Goal: Task Accomplishment & Management: Use online tool/utility

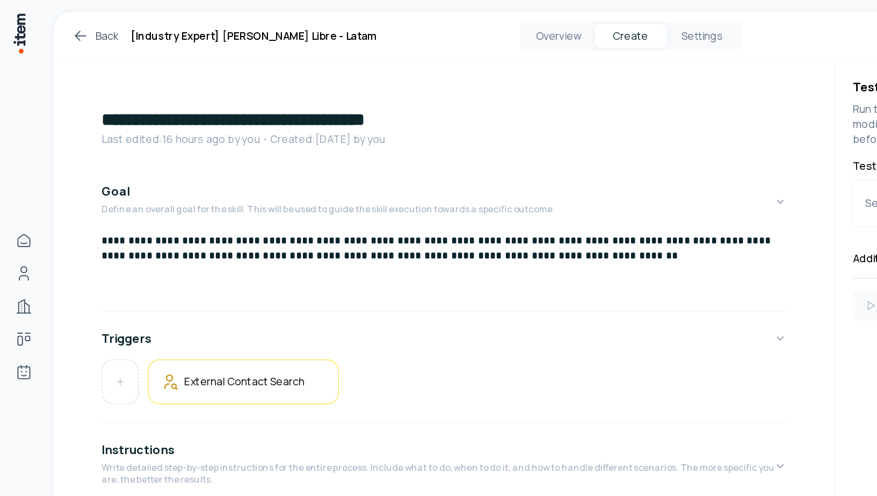
scroll to position [185, 0]
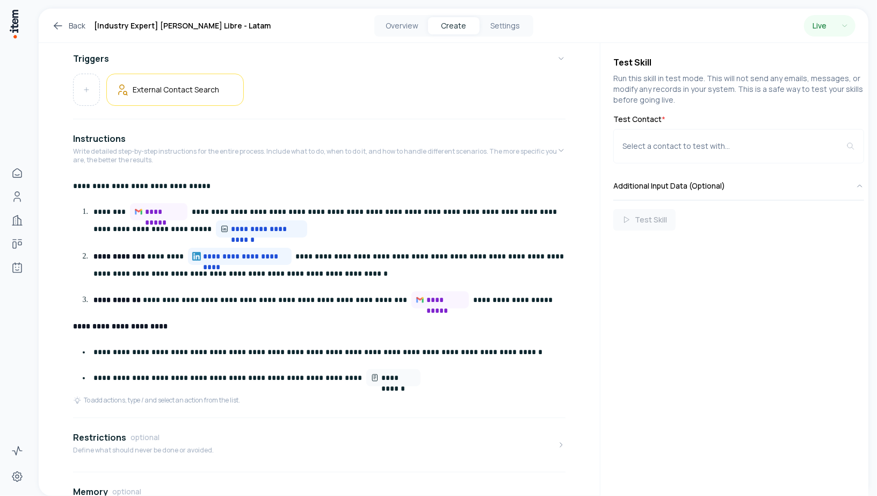
click at [56, 21] on icon at bounding box center [58, 25] width 13 height 13
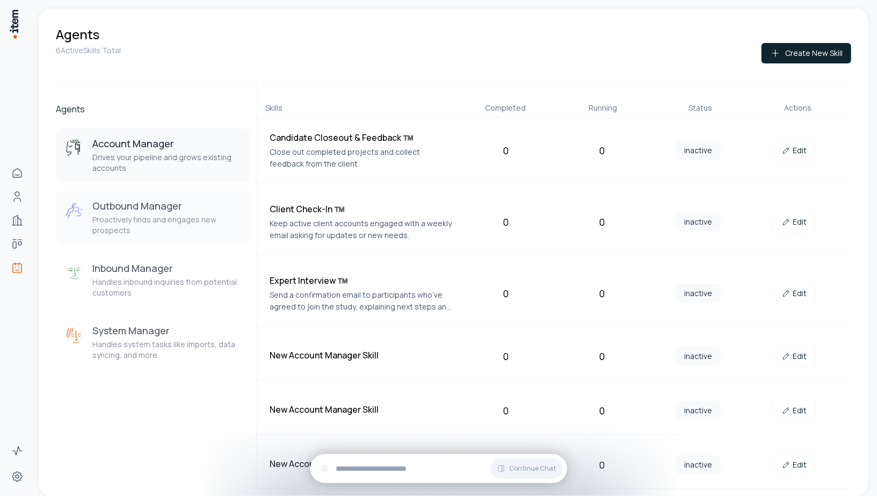
click at [143, 215] on p "Proactively finds and engages new prospects" at bounding box center [166, 224] width 149 height 21
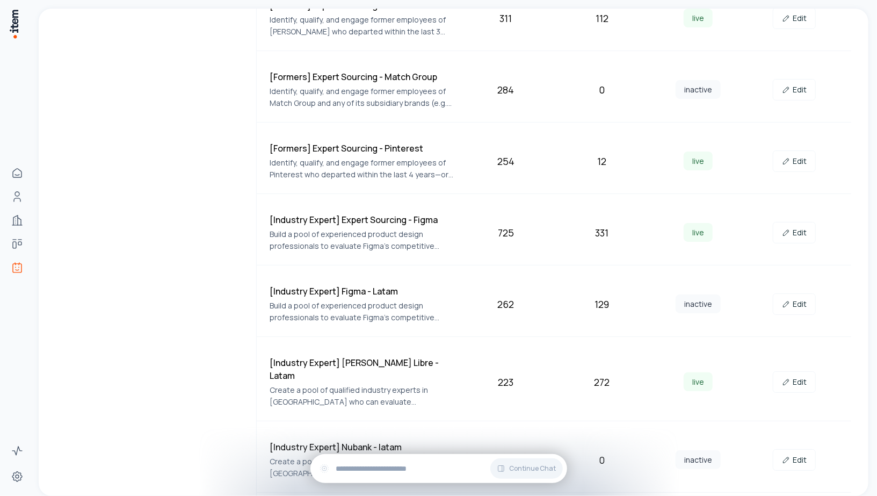
scroll to position [452, 0]
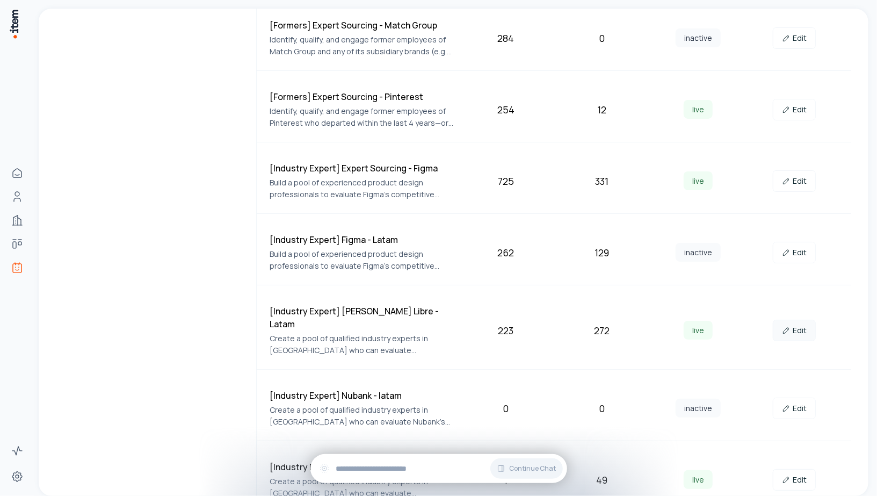
click at [794, 319] on link "Edit" at bounding box center [794, 329] width 43 height 21
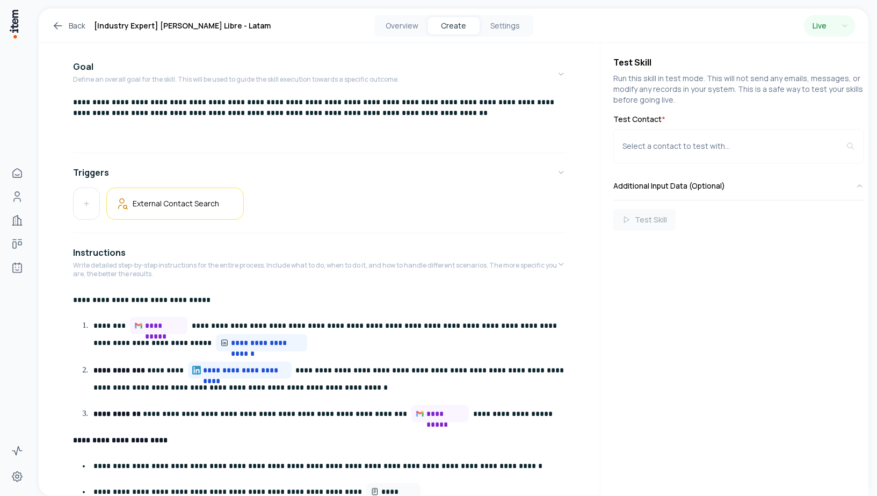
scroll to position [130, 0]
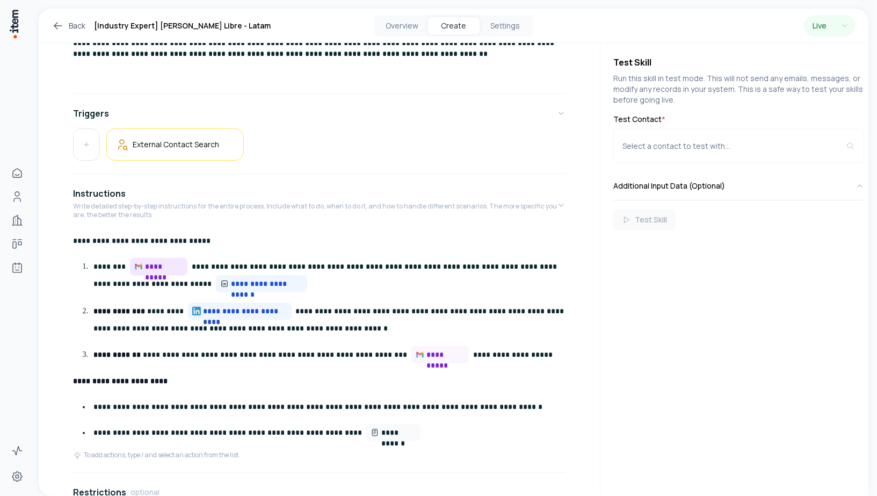
click at [159, 262] on span "**********" at bounding box center [164, 266] width 38 height 11
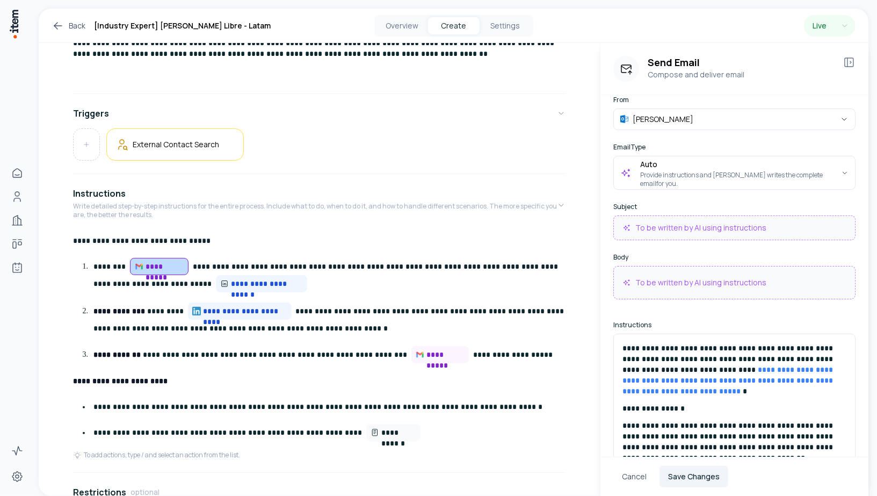
scroll to position [19, 0]
